Goal: Task Accomplishment & Management: Complete application form

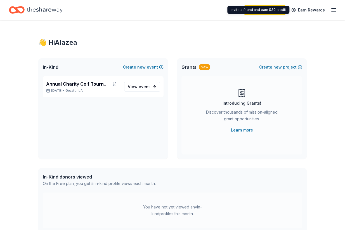
click at [330, 10] on div "Start free trial Earn Rewards" at bounding box center [290, 9] width 93 height 13
click at [332, 10] on line "button" at bounding box center [333, 10] width 4 height 0
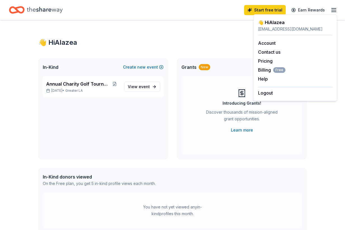
click at [124, 35] on div "👋 Hi Alazea In-Kind Create new event Annual Charity Golf Tournament [DATE] • Gr…" at bounding box center [172, 177] width 286 height 315
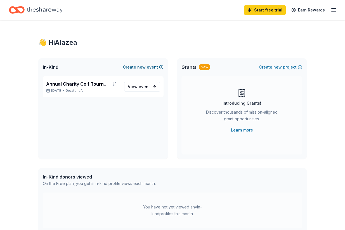
click at [148, 67] on button "Create new event" at bounding box center [143, 67] width 40 height 7
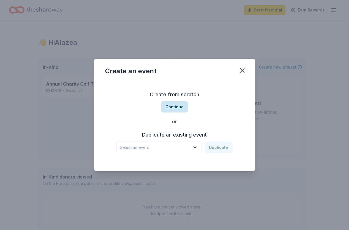
click at [180, 108] on button "Continue" at bounding box center [174, 106] width 27 height 11
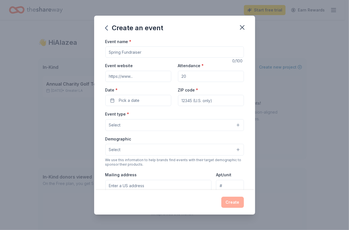
click at [127, 54] on input "Event name *" at bounding box center [174, 51] width 139 height 11
type input "W"
type input "Holiday Winter Gala"
click at [245, 25] on icon "button" at bounding box center [242, 27] width 8 height 8
